Goal: Task Accomplishment & Management: Use online tool/utility

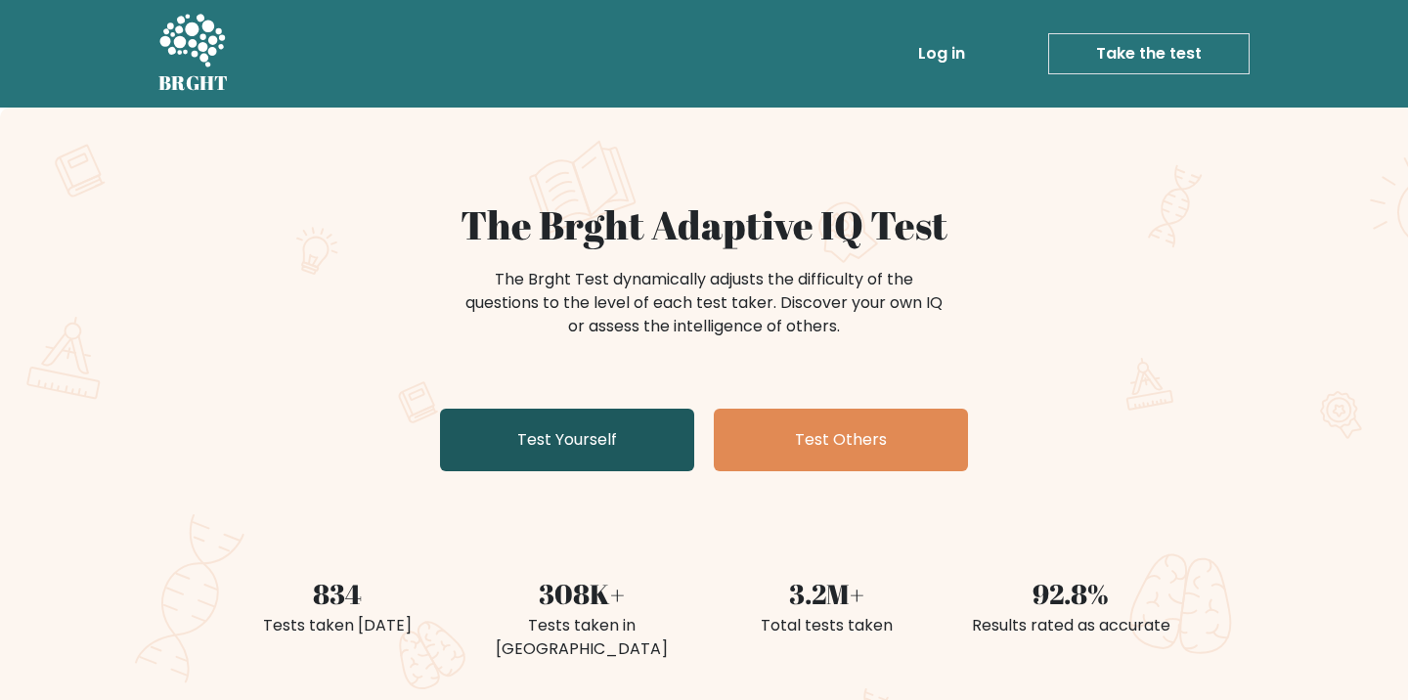
click at [552, 452] on link "Test Yourself" at bounding box center [567, 440] width 254 height 63
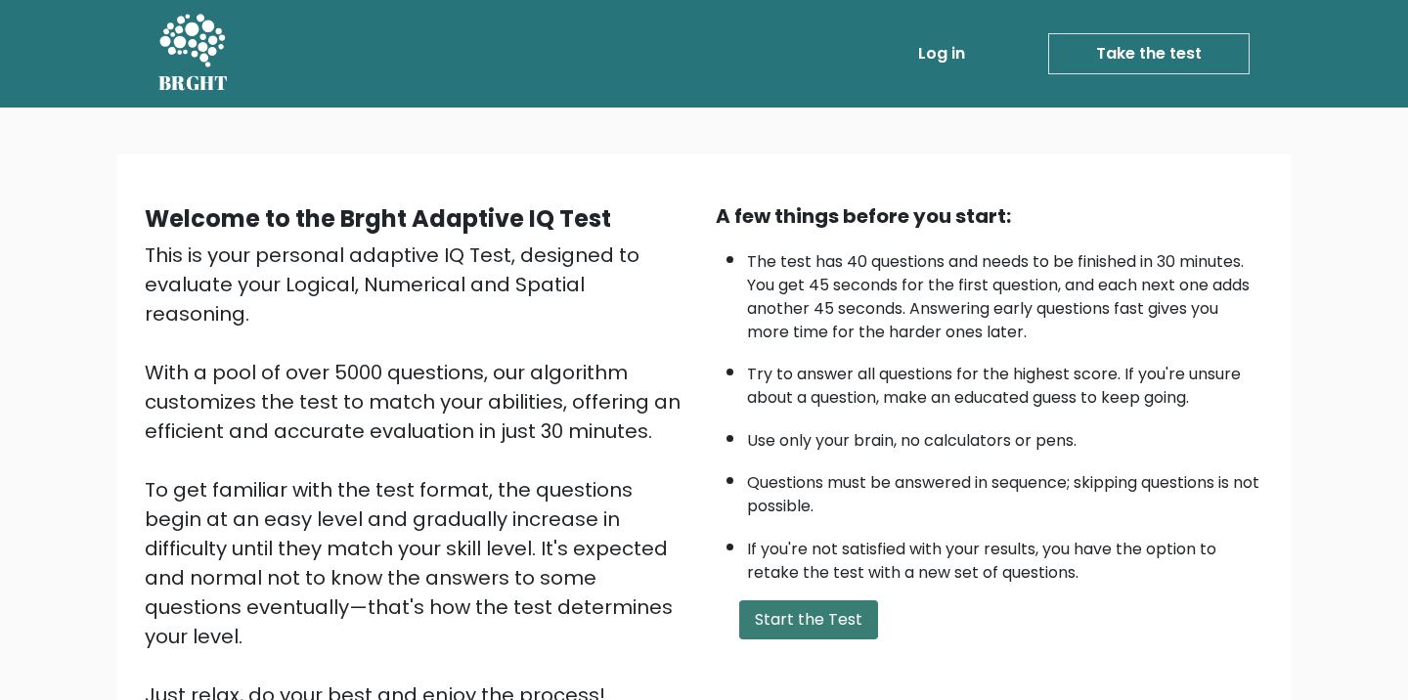
click at [786, 616] on button "Start the Test" at bounding box center [808, 619] width 139 height 39
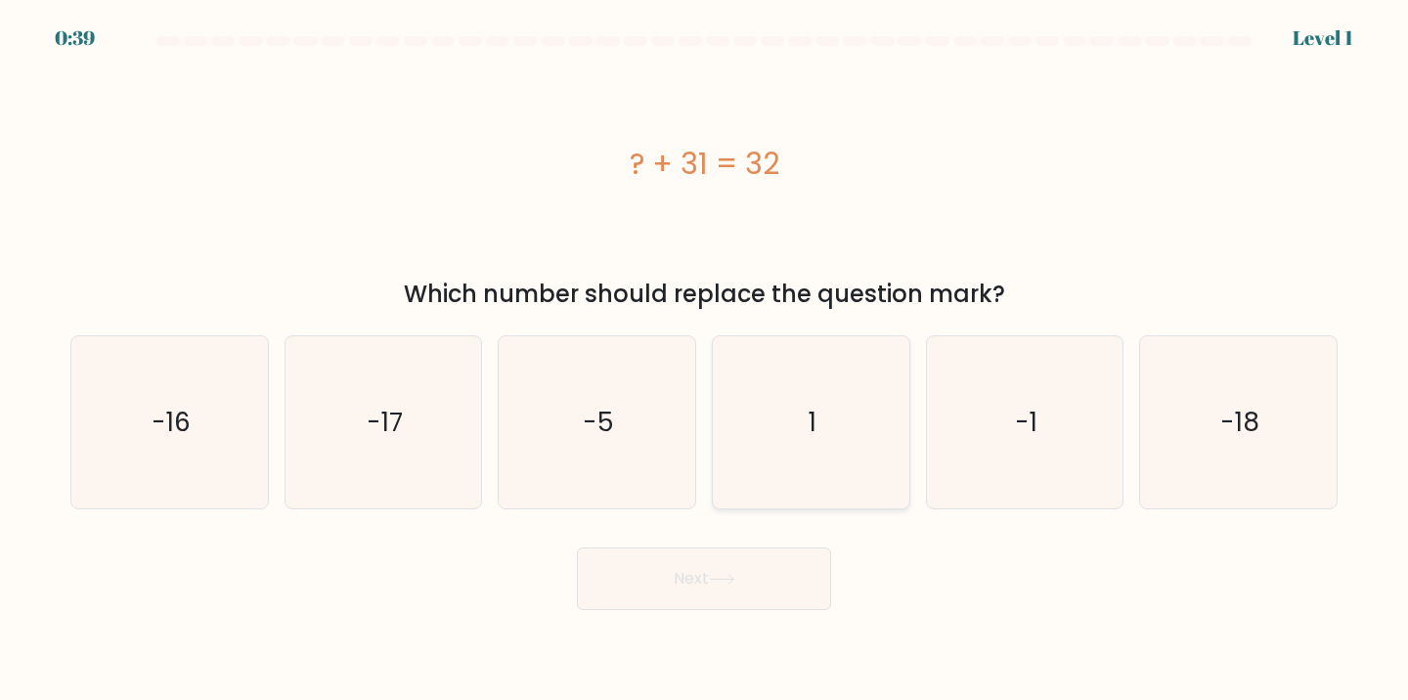
click at [770, 387] on icon "1" at bounding box center [811, 422] width 173 height 173
click at [705, 360] on input "d. 1" at bounding box center [704, 355] width 1 height 10
radio input "true"
click at [742, 562] on button "Next" at bounding box center [704, 579] width 254 height 63
